Goal: Task Accomplishment & Management: Manage account settings

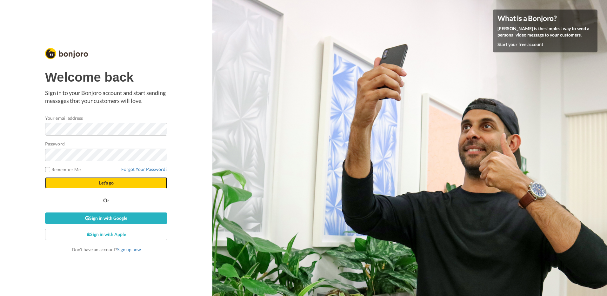
click at [105, 184] on span "Let's go" at bounding box center [106, 182] width 15 height 5
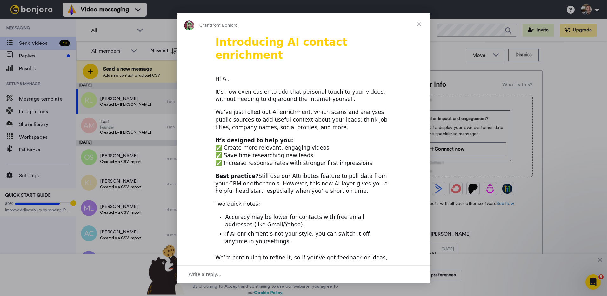
click at [418, 22] on span "Close" at bounding box center [419, 24] width 23 height 23
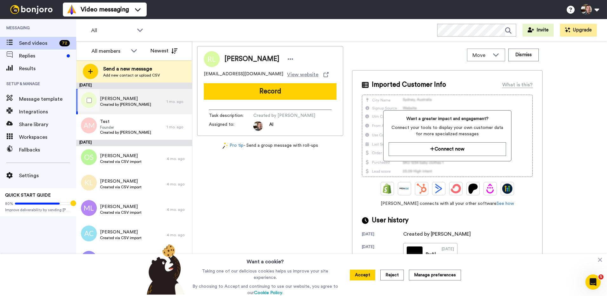
click at [126, 106] on span "Created by Al Mucci" at bounding box center [125, 104] width 51 height 5
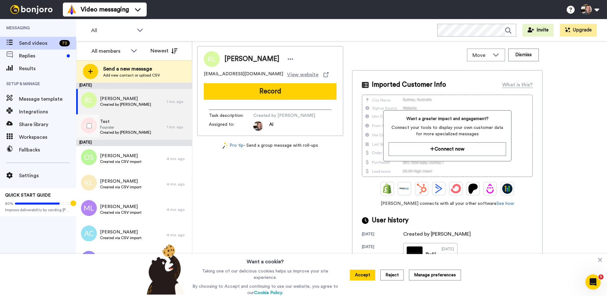
click at [125, 125] on span "Founder" at bounding box center [125, 127] width 51 height 5
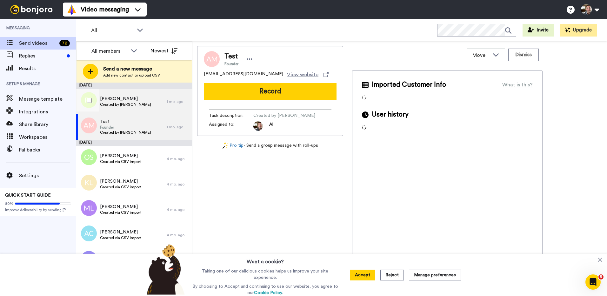
click at [138, 103] on div "Rebecca Ldambert Created by Al Mucci" at bounding box center [121, 101] width 91 height 25
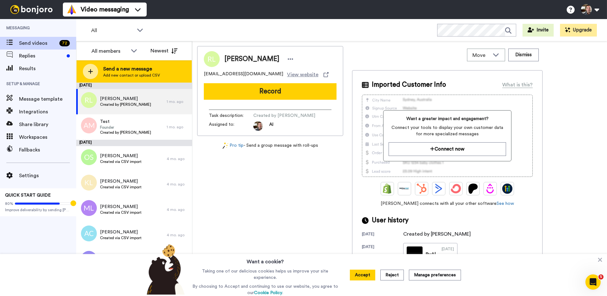
click at [145, 70] on span "Send a new message" at bounding box center [131, 69] width 57 height 8
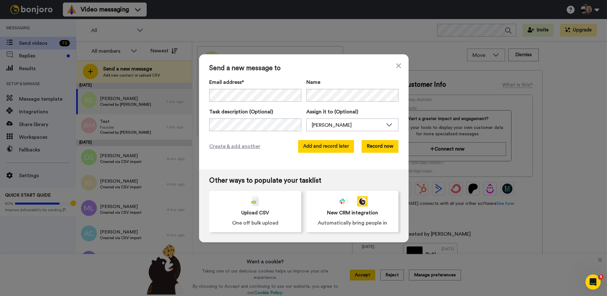
click at [329, 150] on button "Add and record later" at bounding box center [326, 146] width 56 height 13
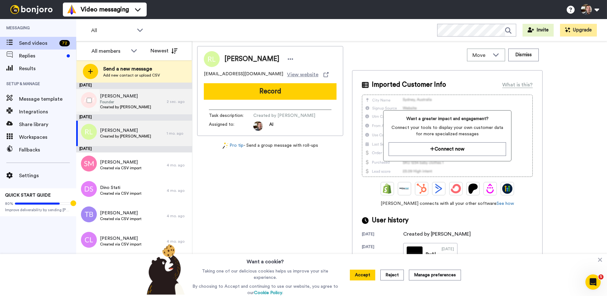
click at [109, 102] on span "Founder" at bounding box center [125, 101] width 51 height 5
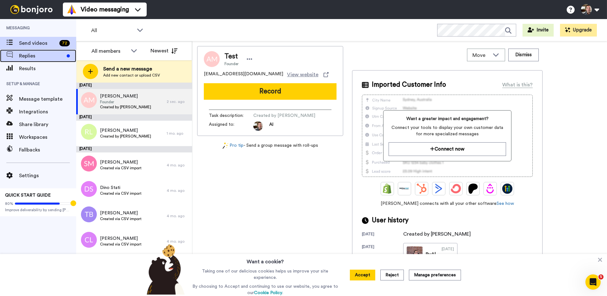
click at [27, 59] on span "Replies" at bounding box center [41, 56] width 45 height 8
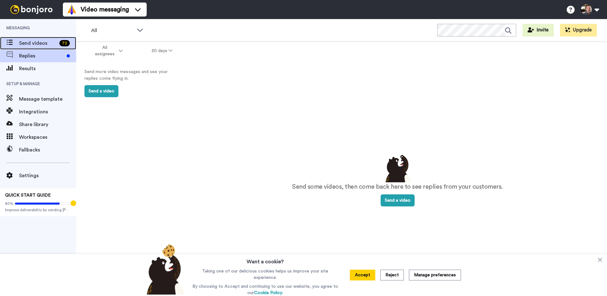
click at [42, 47] on div "Send videos 72" at bounding box center [38, 43] width 76 height 13
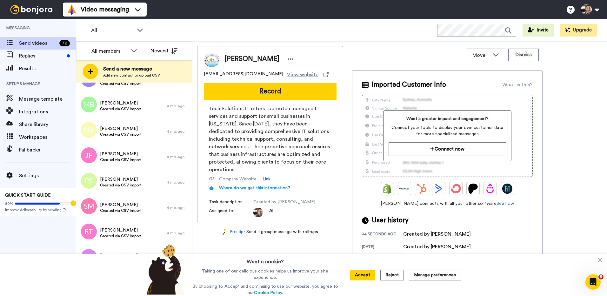
scroll to position [187, 0]
click at [110, 155] on span "Joe Fossa" at bounding box center [121, 153] width 42 height 6
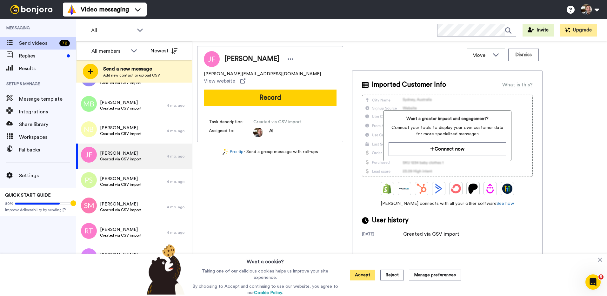
click at [368, 275] on button "Accept" at bounding box center [362, 275] width 25 height 11
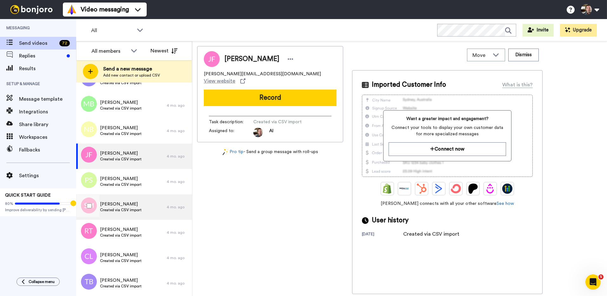
click at [128, 207] on span "Shawn McCarthy" at bounding box center [121, 204] width 42 height 6
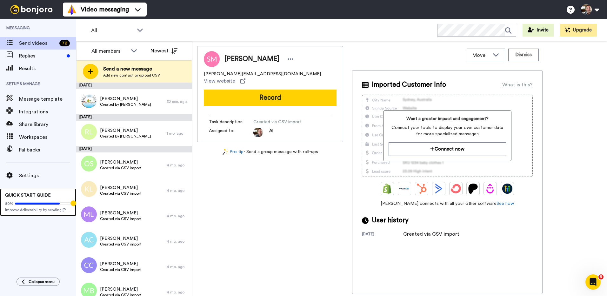
click at [50, 209] on span "Improve deliverability by sending [PERSON_NAME]’s from your own email" at bounding box center [38, 209] width 66 height 5
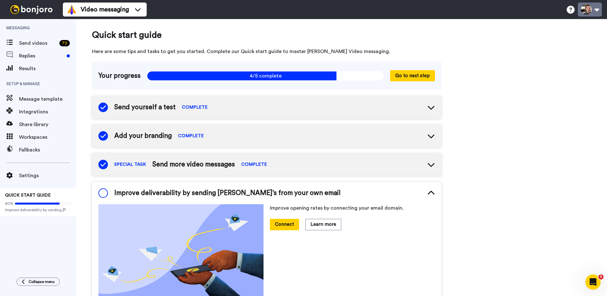
click at [594, 7] on button at bounding box center [590, 10] width 24 height 14
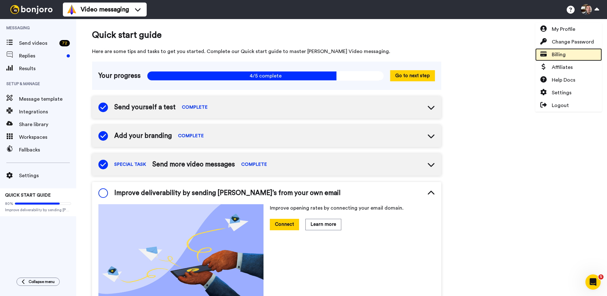
click at [569, 54] on link "Billing" at bounding box center [569, 54] width 67 height 13
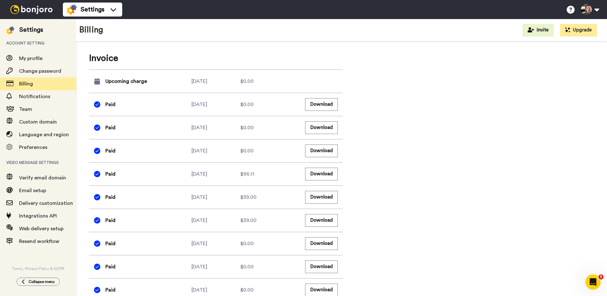
scroll to position [296, 0]
